Goal: Transaction & Acquisition: Book appointment/travel/reservation

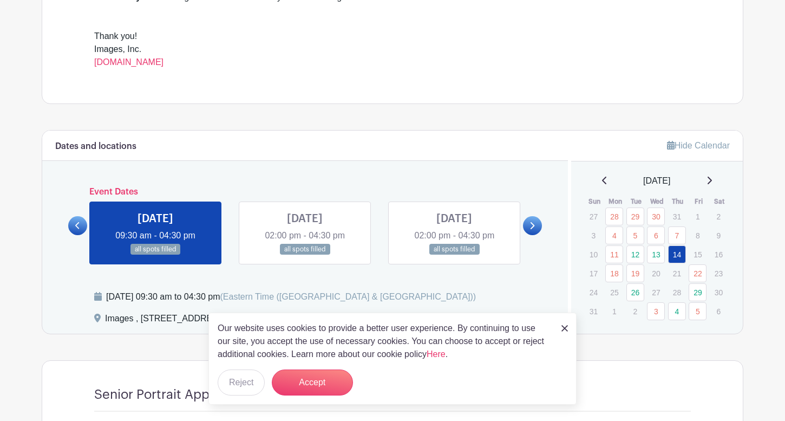
scroll to position [441, 0]
click at [617, 272] on link "18" at bounding box center [615, 273] width 18 height 18
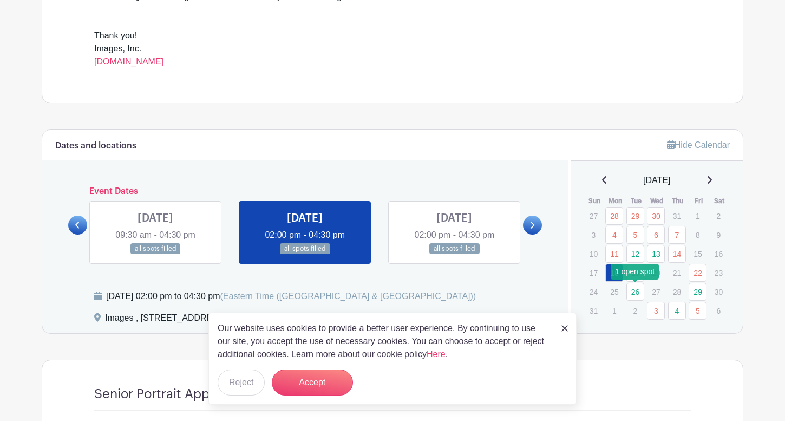
click at [635, 293] on link "26" at bounding box center [636, 292] width 18 height 18
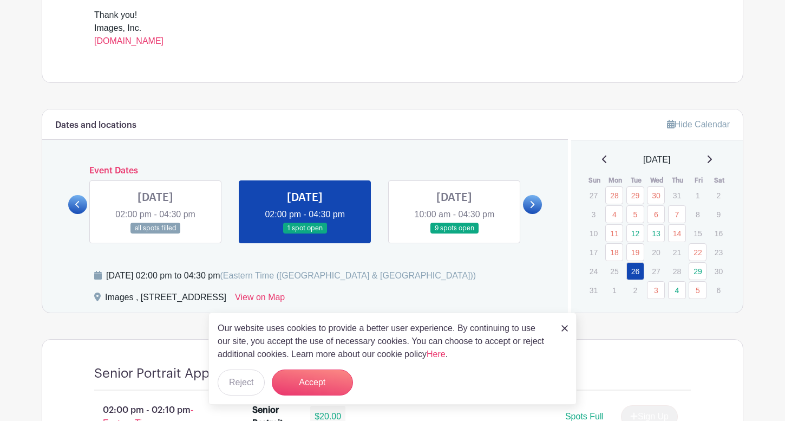
scroll to position [472, 0]
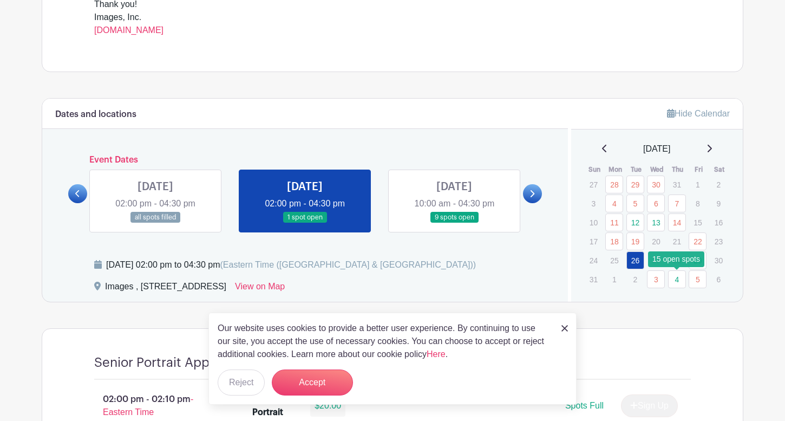
click at [677, 277] on link "4" at bounding box center [677, 279] width 18 height 18
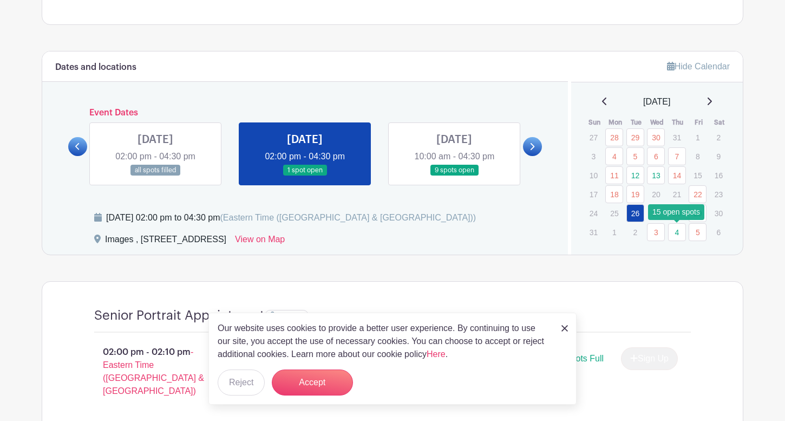
scroll to position [585, 0]
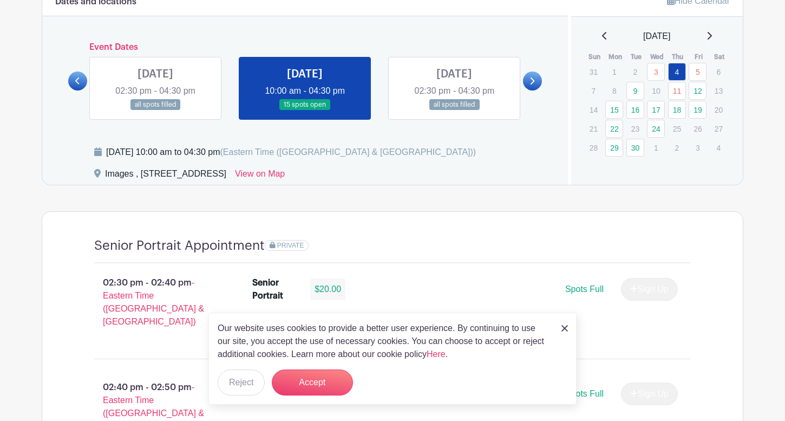
click at [75, 80] on icon at bounding box center [77, 81] width 5 height 8
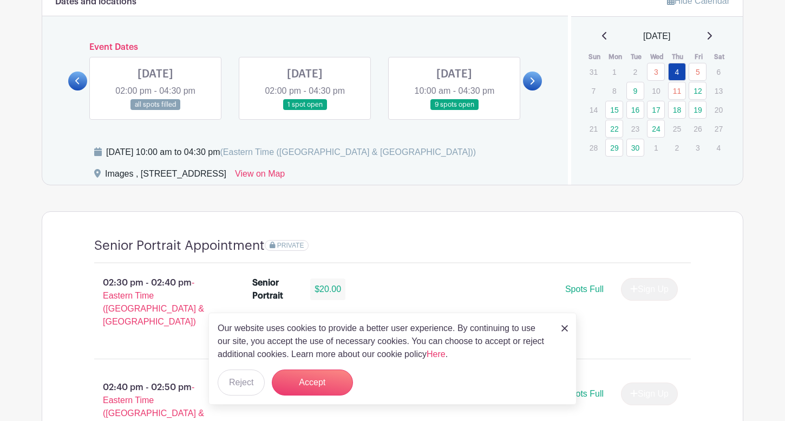
click at [75, 80] on icon at bounding box center [77, 81] width 5 height 8
click at [530, 83] on icon at bounding box center [532, 81] width 5 height 8
click at [305, 110] on link at bounding box center [305, 110] width 0 height 0
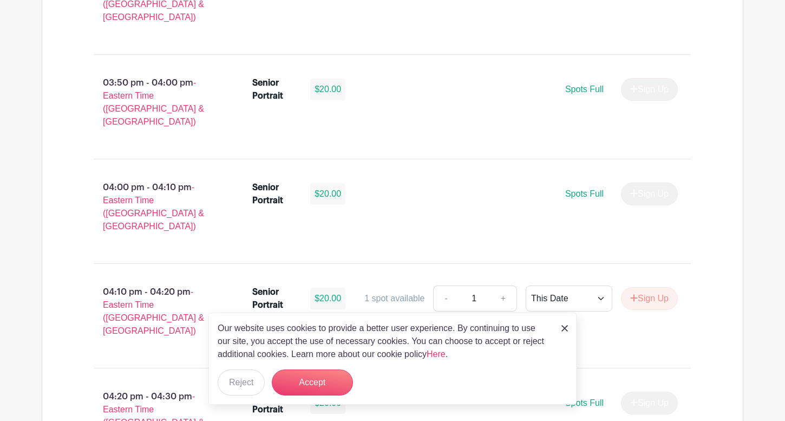
scroll to position [1936, 0]
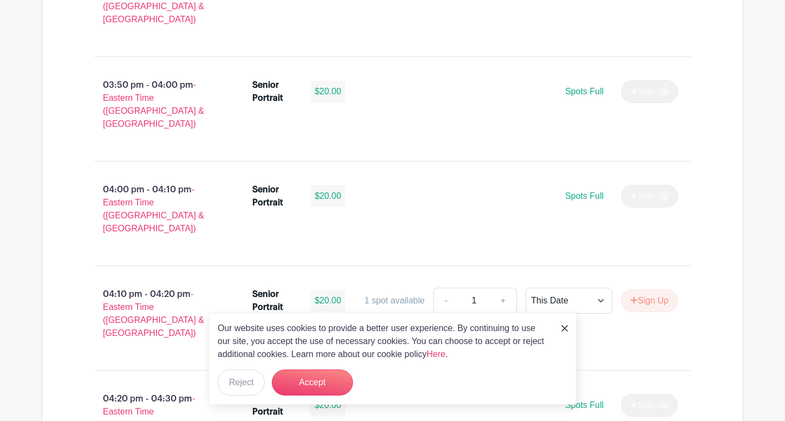
click at [563, 329] on img at bounding box center [565, 328] width 6 height 6
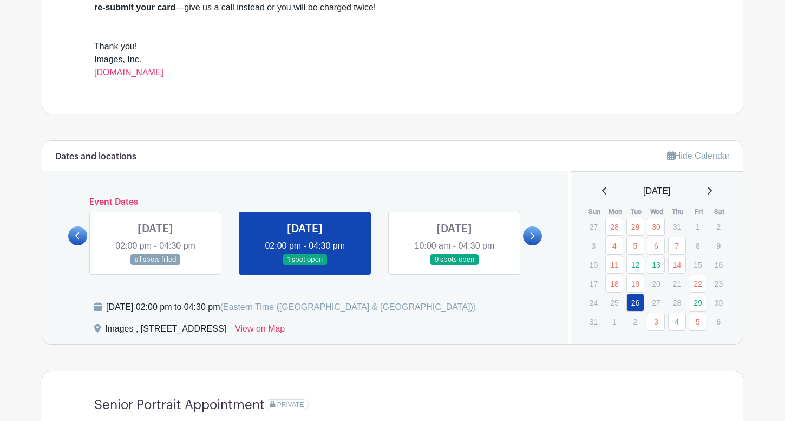
scroll to position [440, 0]
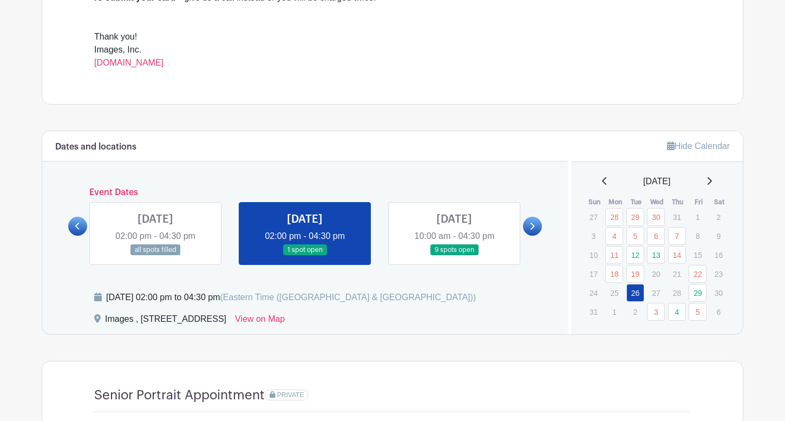
click at [454, 256] on link at bounding box center [454, 256] width 0 height 0
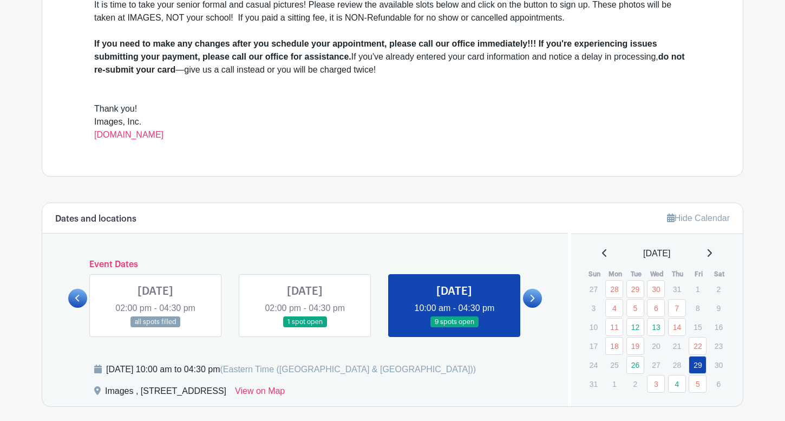
scroll to position [366, 0]
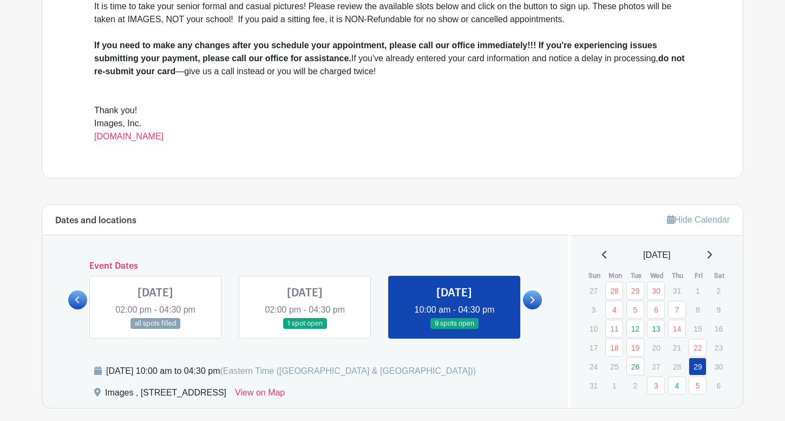
click at [711, 256] on icon at bounding box center [709, 254] width 5 height 9
click at [614, 327] on link "15" at bounding box center [615, 329] width 18 height 18
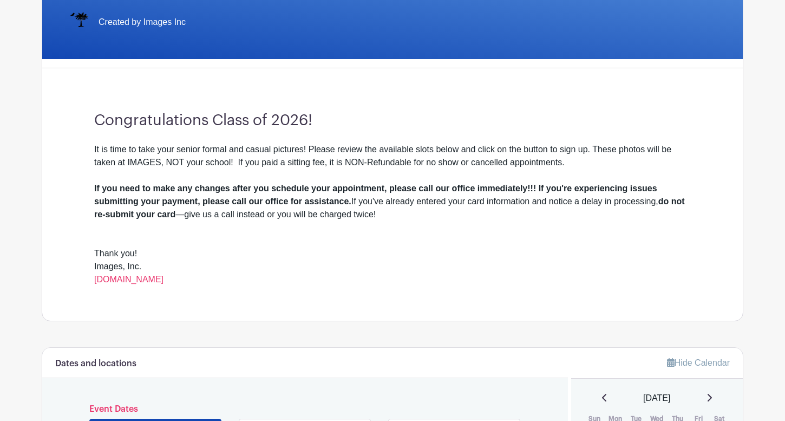
scroll to position [226, 0]
